Goal: Task Accomplishment & Management: Manage account settings

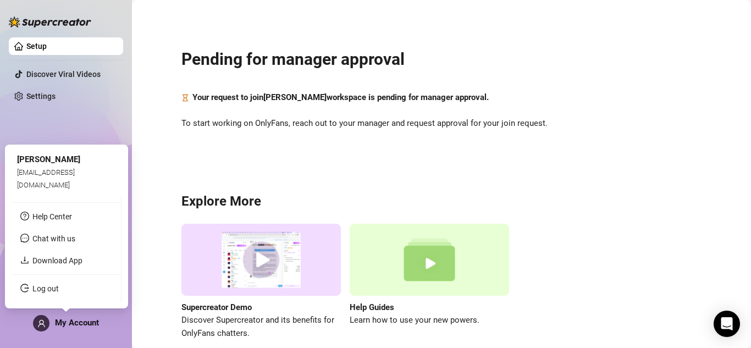
click at [79, 328] on div "My Account" at bounding box center [66, 323] width 66 height 16
click at [56, 291] on link "Log out" at bounding box center [45, 288] width 26 height 9
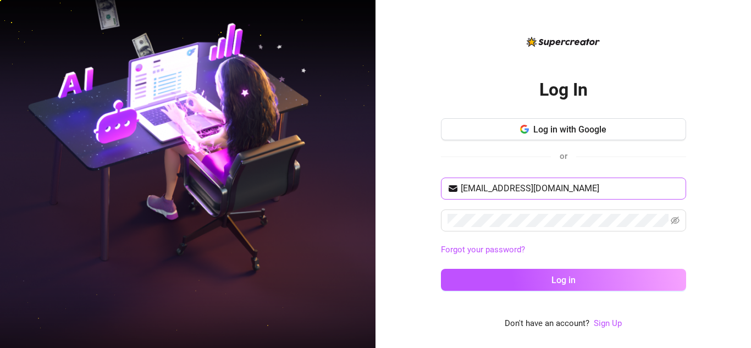
click at [531, 198] on span "[EMAIL_ADDRESS][DOMAIN_NAME]" at bounding box center [563, 189] width 245 height 22
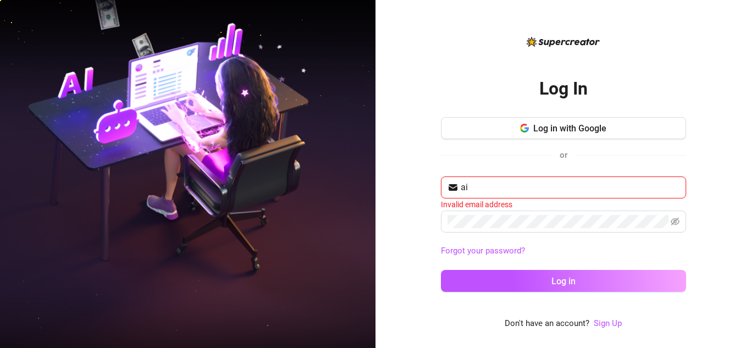
type input "a"
type input "[PERSON_NAME][EMAIL_ADDRESS][DOMAIN_NAME]"
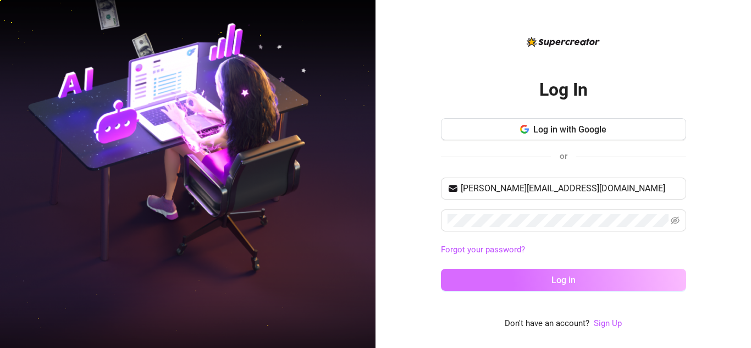
click at [542, 276] on button "Log in" at bounding box center [563, 280] width 245 height 22
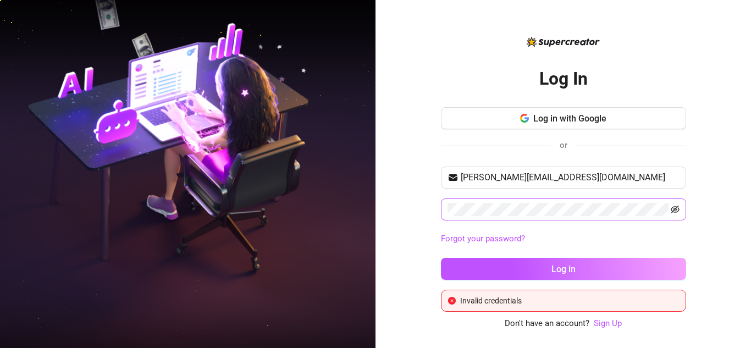
click at [677, 209] on icon "eye-invisible" at bounding box center [675, 209] width 9 height 9
click at [495, 241] on link "Forgot your password?" at bounding box center [483, 239] width 84 height 10
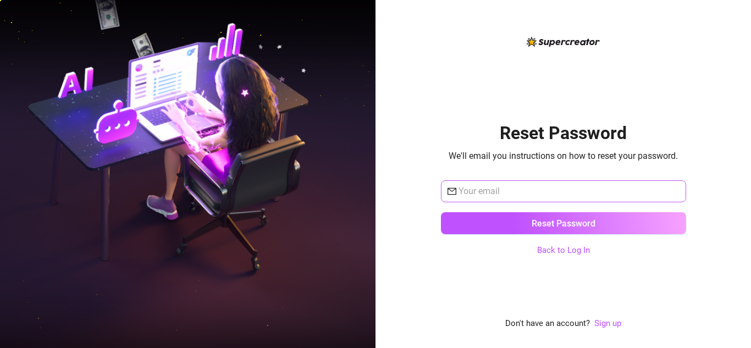
click at [487, 184] on span at bounding box center [563, 191] width 245 height 22
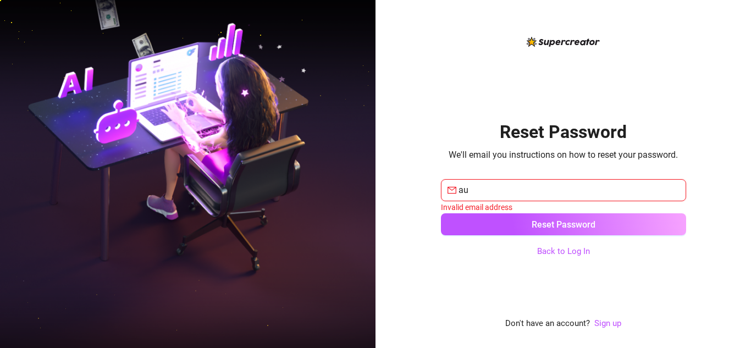
type input "[PERSON_NAME][EMAIL_ADDRESS][DOMAIN_NAME]"
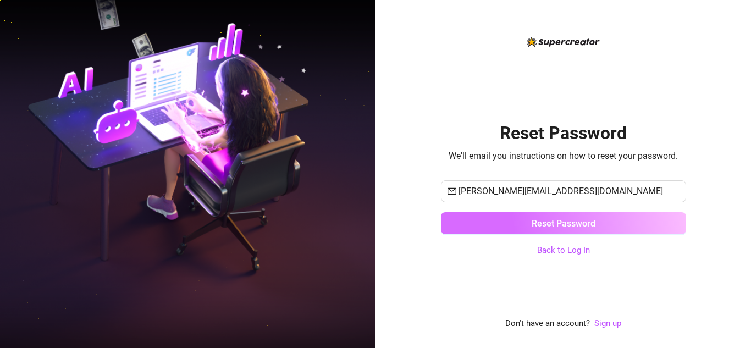
click at [563, 223] on span "Reset Password" at bounding box center [564, 223] width 64 height 10
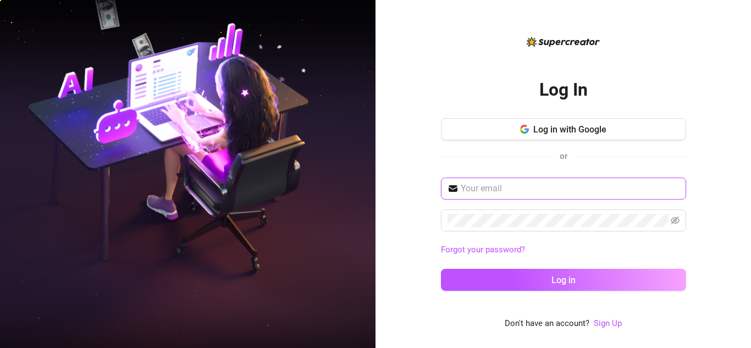
type input "[EMAIL_ADDRESS][DOMAIN_NAME]"
click at [534, 182] on input "[EMAIL_ADDRESS][DOMAIN_NAME]" at bounding box center [570, 188] width 219 height 13
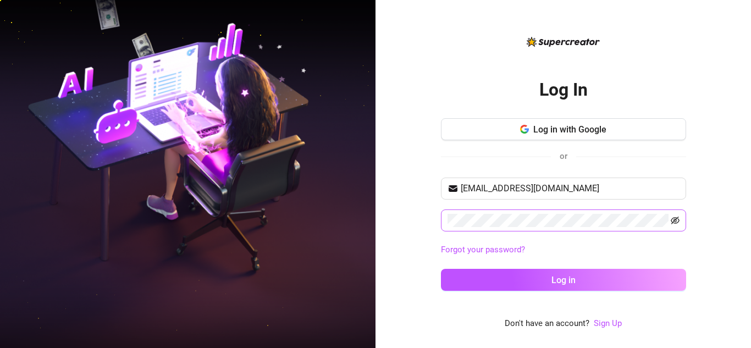
click at [677, 220] on icon "eye-invisible" at bounding box center [675, 220] width 9 height 9
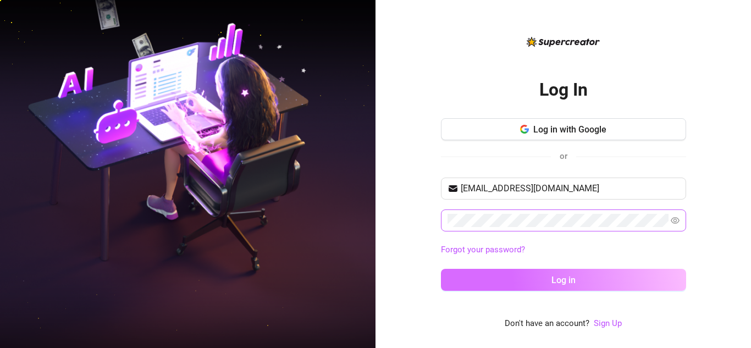
click at [564, 277] on span "Log in" at bounding box center [563, 280] width 24 height 10
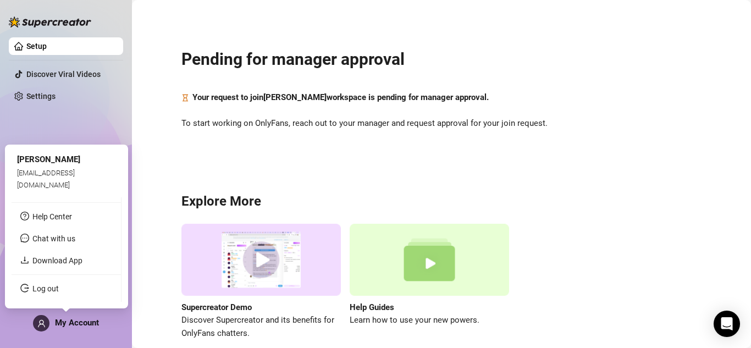
click at [82, 331] on div "My Account" at bounding box center [66, 323] width 66 height 16
click at [59, 291] on link "Log out" at bounding box center [45, 288] width 26 height 9
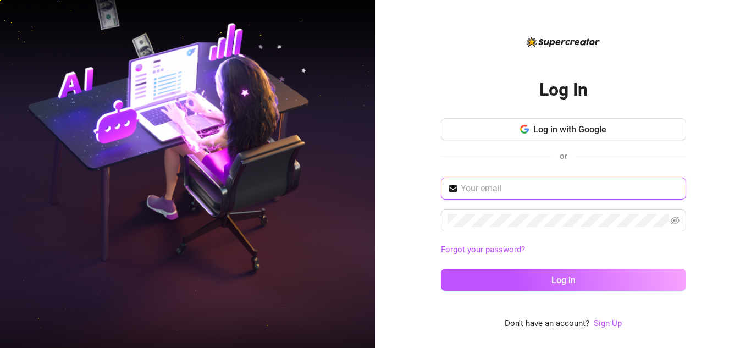
type input "[EMAIL_ADDRESS][DOMAIN_NAME]"
click at [552, 195] on input "[EMAIL_ADDRESS][DOMAIN_NAME]" at bounding box center [570, 188] width 219 height 13
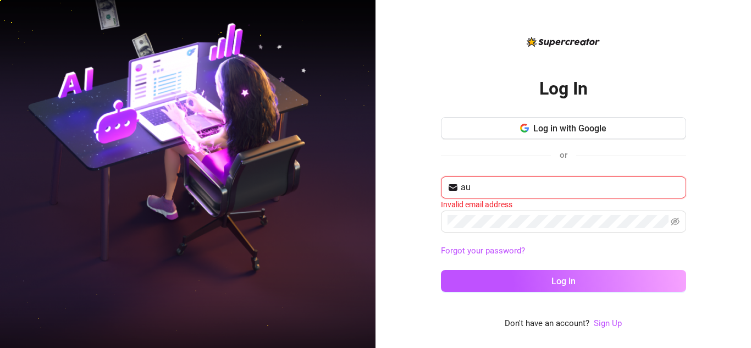
type input "[PERSON_NAME][EMAIL_ADDRESS][DOMAIN_NAME]"
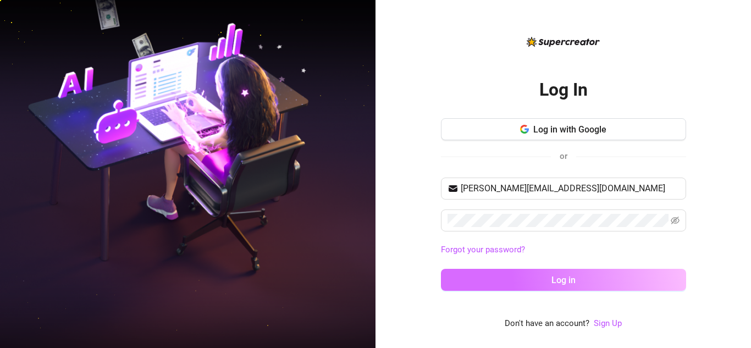
click at [564, 281] on span "Log in" at bounding box center [563, 280] width 24 height 10
